Goal: Information Seeking & Learning: Learn about a topic

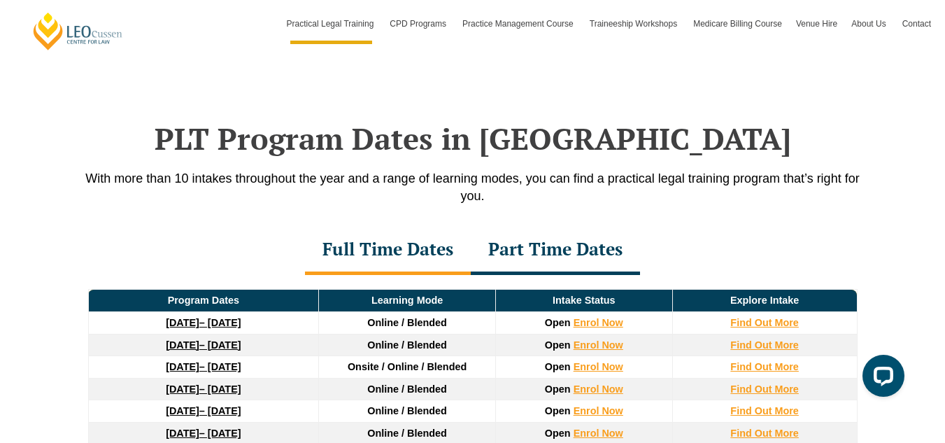
scroll to position [1818, 0]
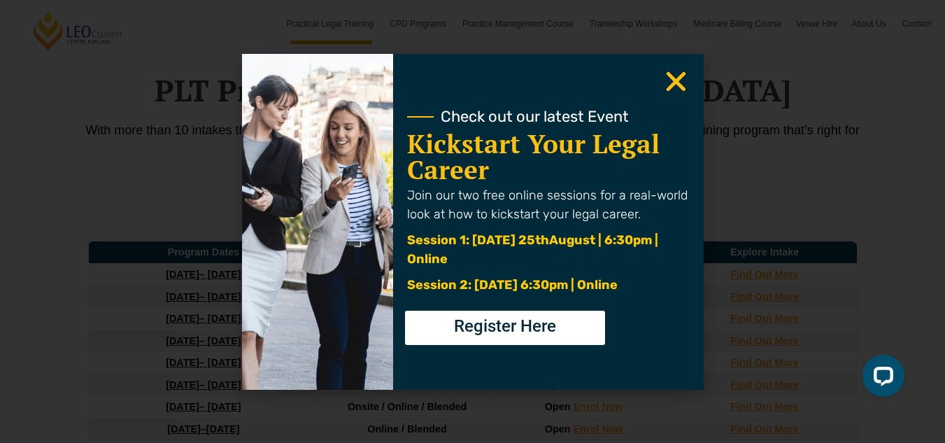
click at [675, 85] on icon "Close" at bounding box center [675, 81] width 27 height 27
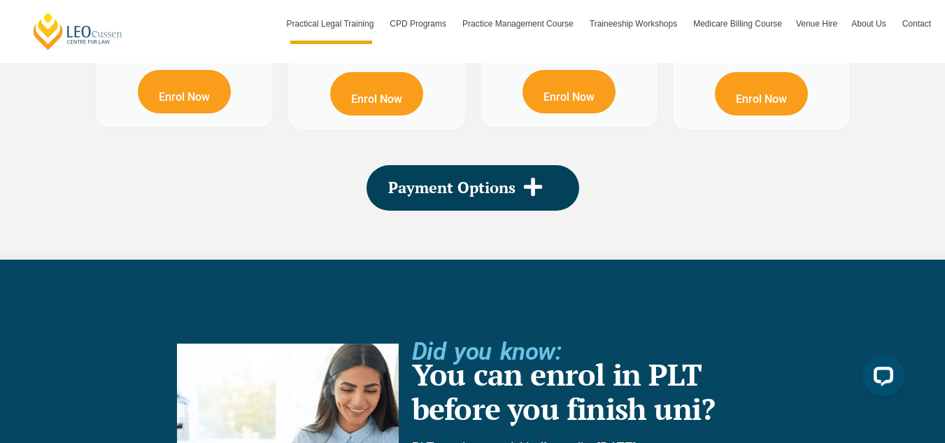
scroll to position [2798, 0]
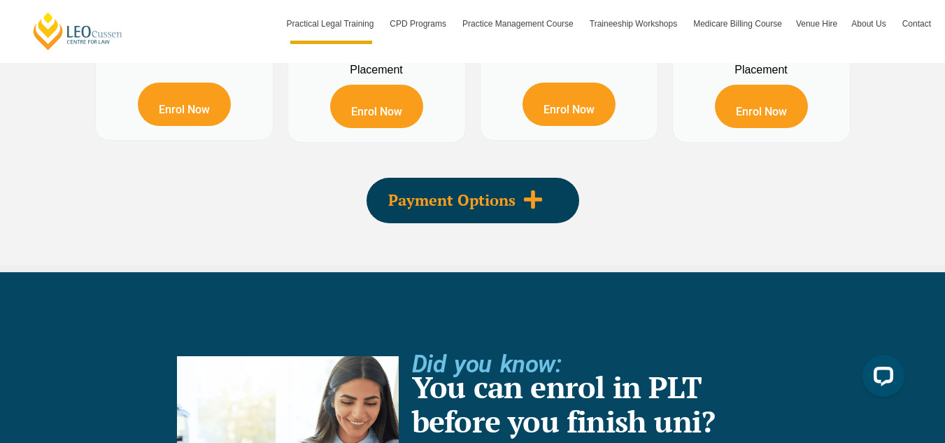
click at [538, 207] on icon at bounding box center [532, 199] width 21 height 21
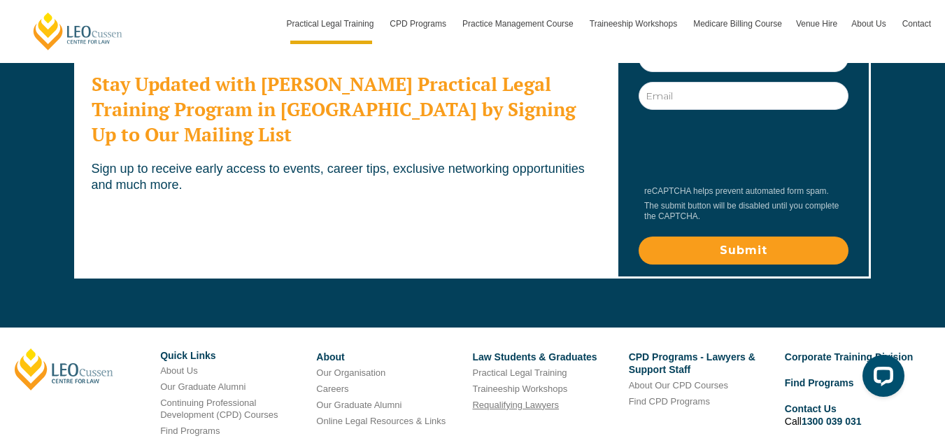
scroll to position [8129, 0]
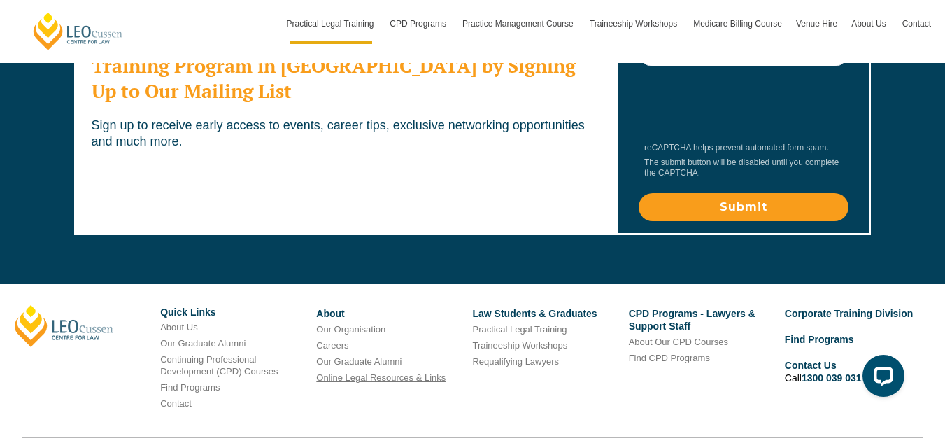
click at [390, 372] on link "Online Legal Resources & Links" at bounding box center [380, 377] width 129 height 10
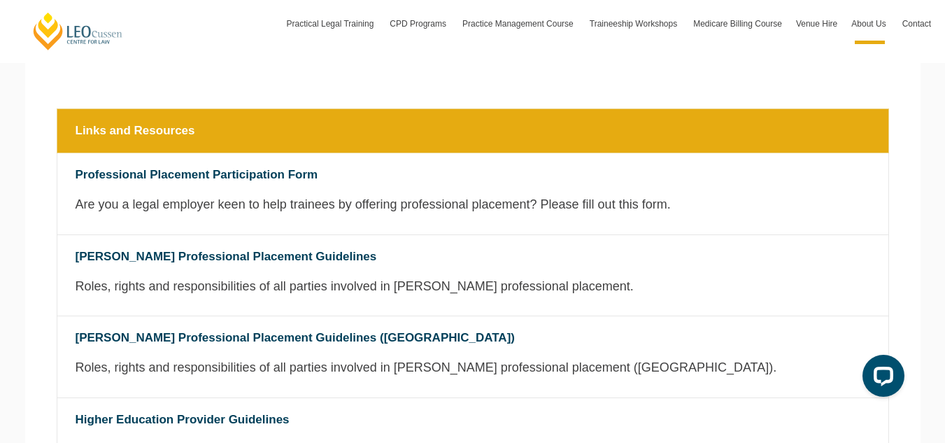
scroll to position [418, 0]
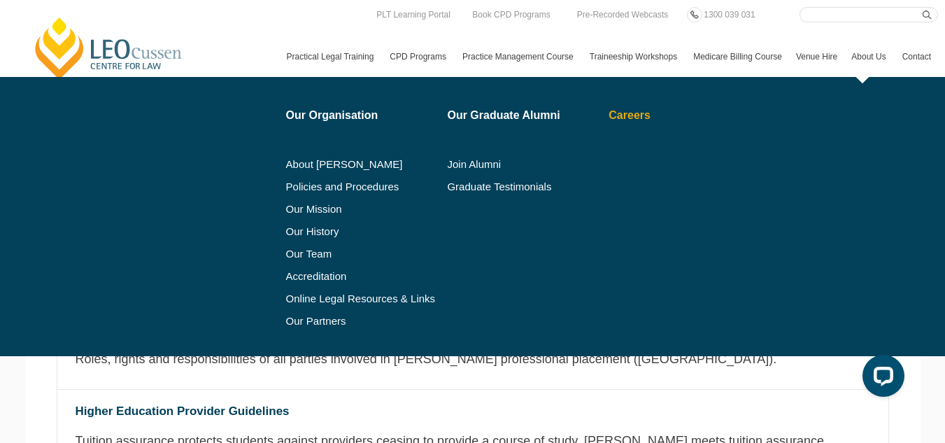
click at [608, 121] on link "Careers" at bounding box center [671, 115] width 127 height 11
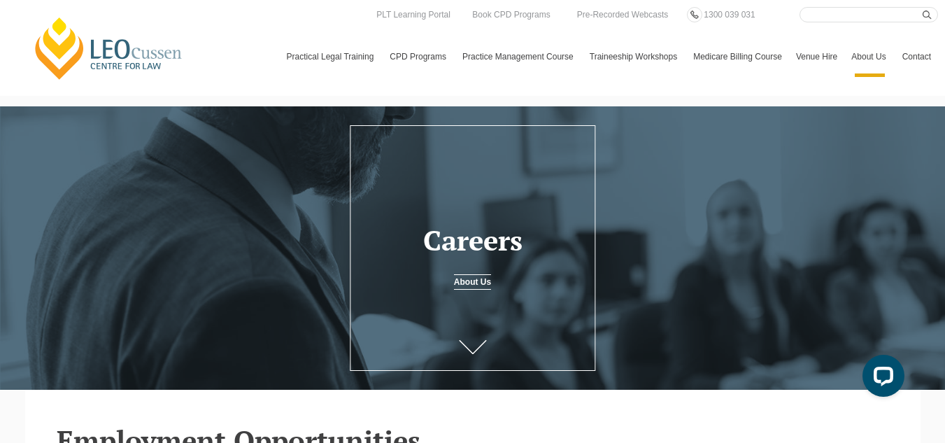
click at [497, 249] on h1 "Careers" at bounding box center [472, 240] width 227 height 31
click at [474, 350] on icon at bounding box center [473, 352] width 28 height 14
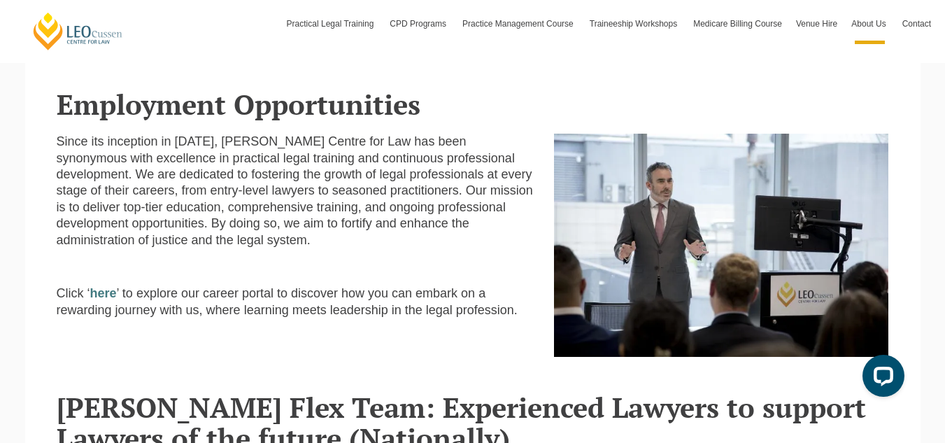
scroll to position [350, 0]
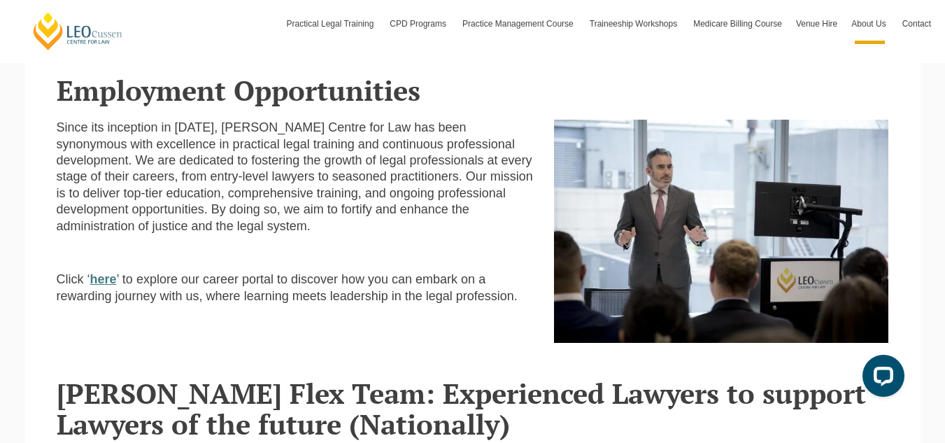
click at [101, 281] on strong "here" at bounding box center [103, 279] width 27 height 14
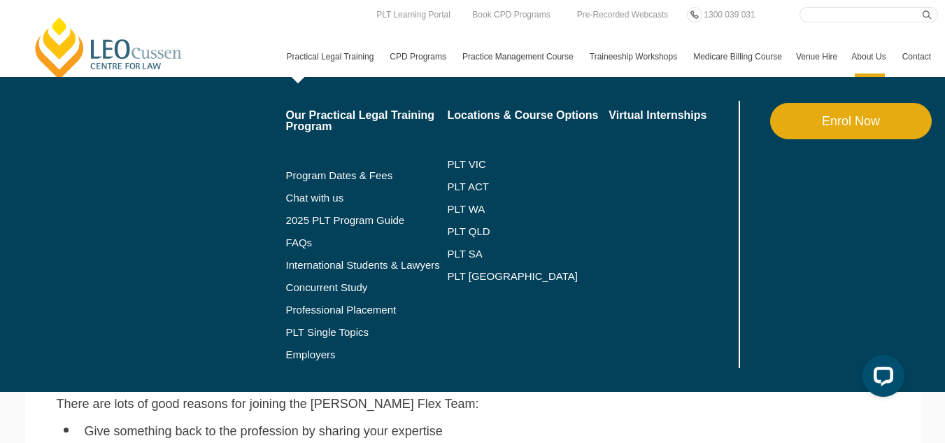
scroll to position [490, 0]
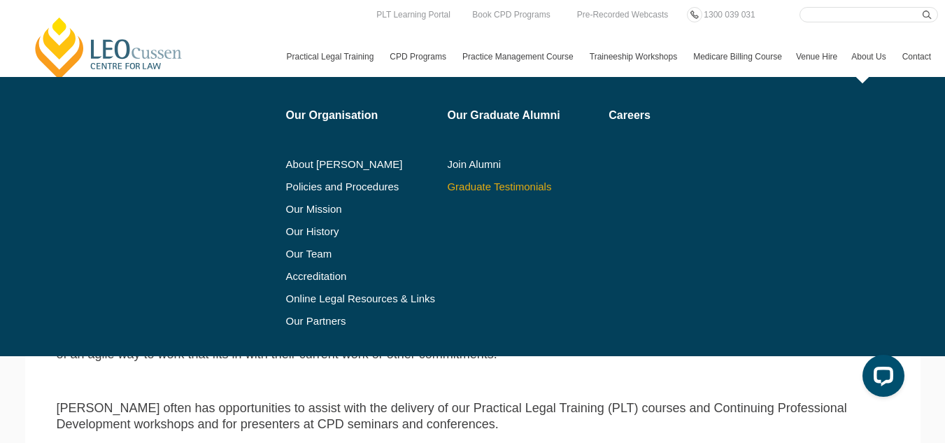
click at [447, 192] on link "Graduate Testimonials" at bounding box center [523, 186] width 152 height 11
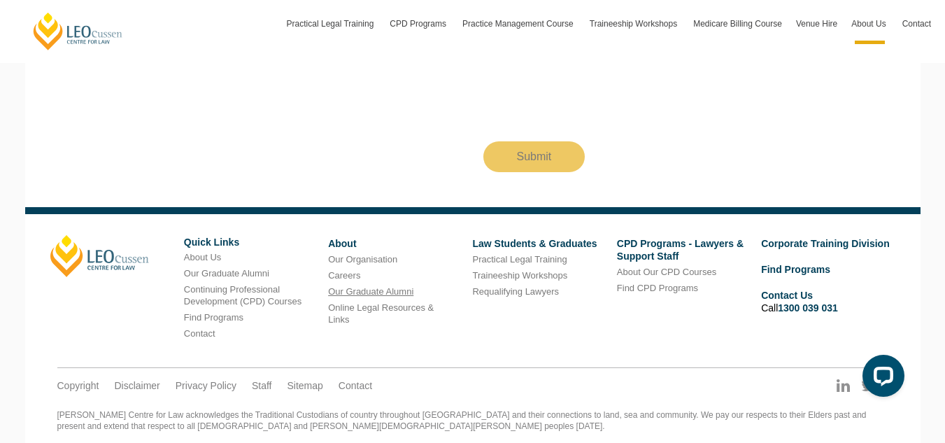
scroll to position [3736, 0]
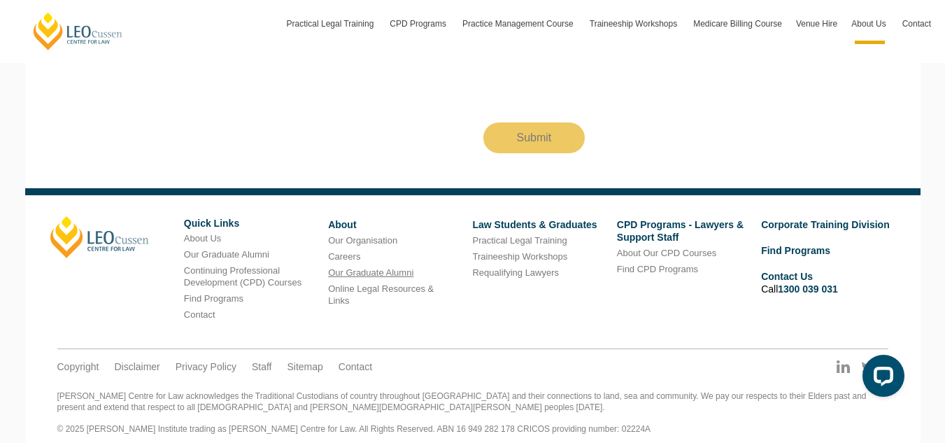
click at [373, 267] on link "Our Graduate Alumni" at bounding box center [370, 272] width 85 height 10
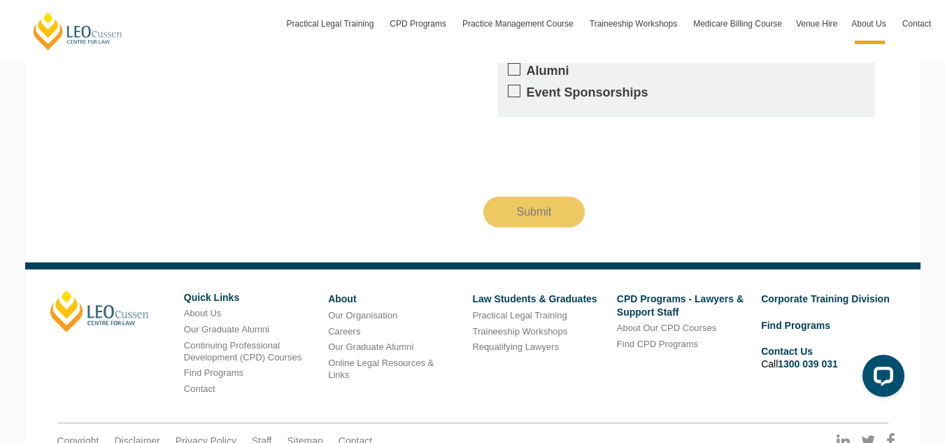
scroll to position [2894, 0]
